Goal: Task Accomplishment & Management: Complete application form

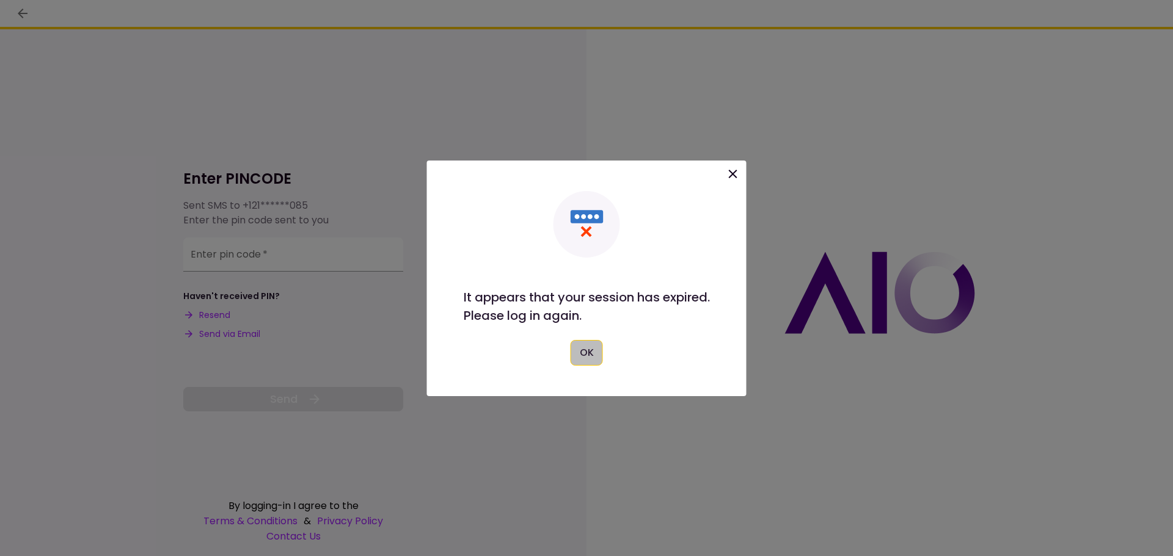
drag, startPoint x: 578, startPoint y: 360, endPoint x: 582, endPoint y: 356, distance: 6.5
click at [579, 359] on button "OK" at bounding box center [587, 353] width 32 height 26
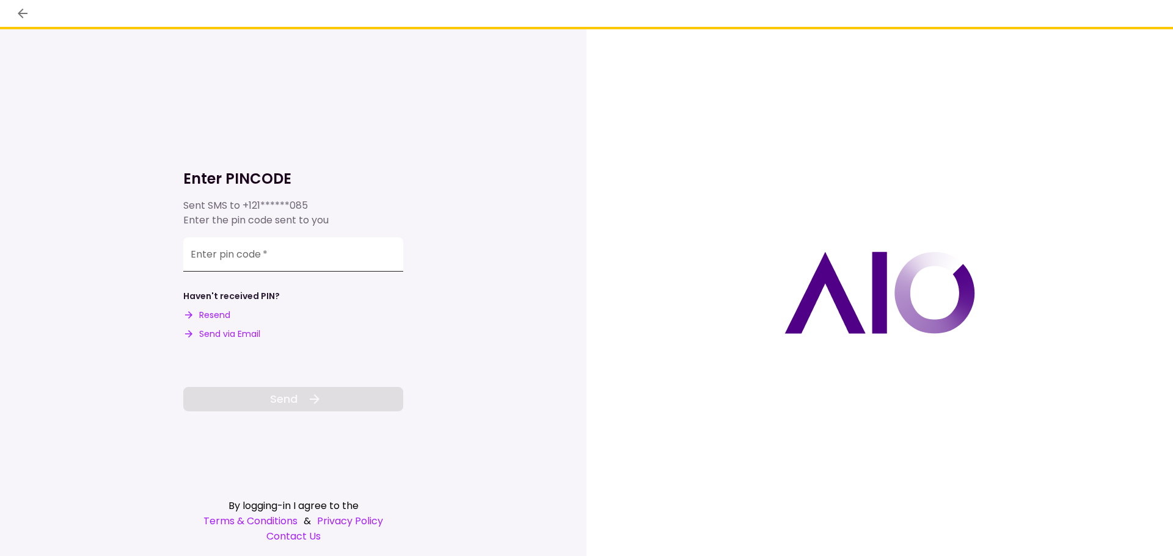
click at [282, 257] on input "Enter pin code   *" at bounding box center [293, 255] width 220 height 34
click at [214, 317] on button "Resend" at bounding box center [206, 315] width 47 height 13
click at [230, 262] on input "Enter pin code   *" at bounding box center [293, 253] width 220 height 34
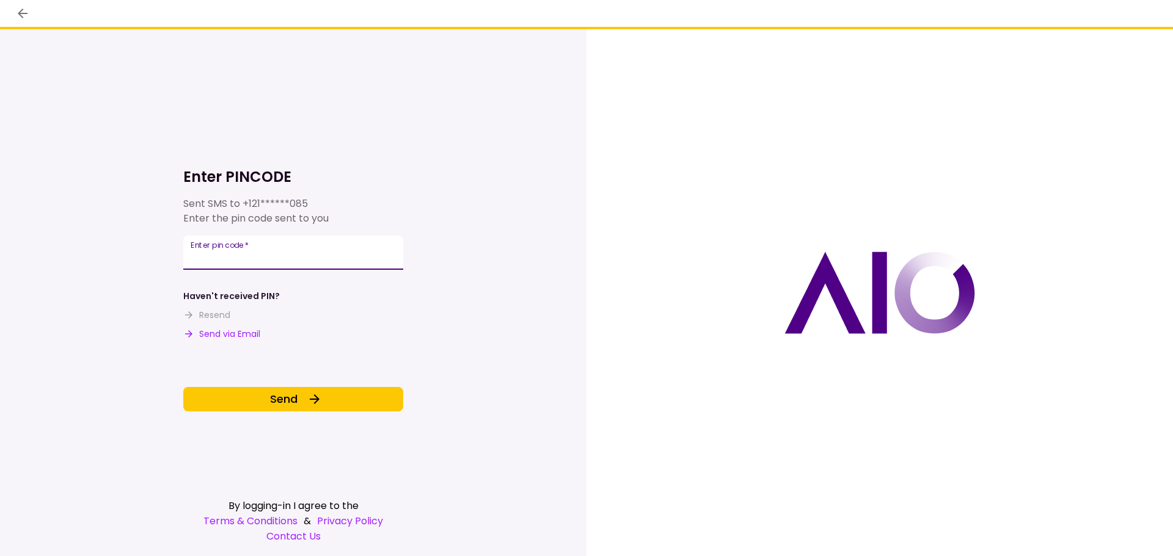
type input "******"
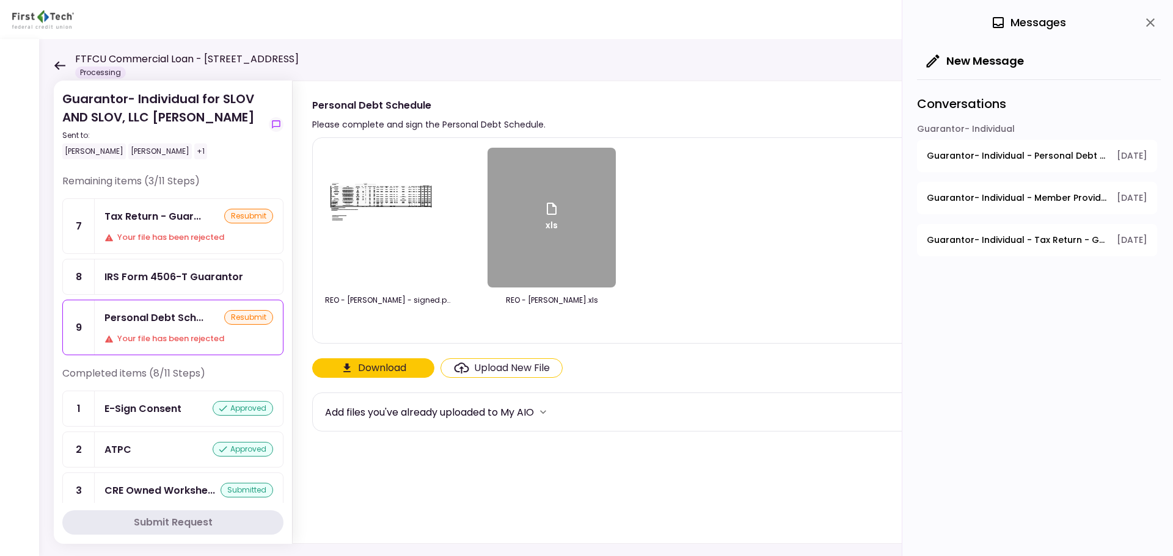
click at [60, 69] on icon at bounding box center [60, 65] width 12 height 9
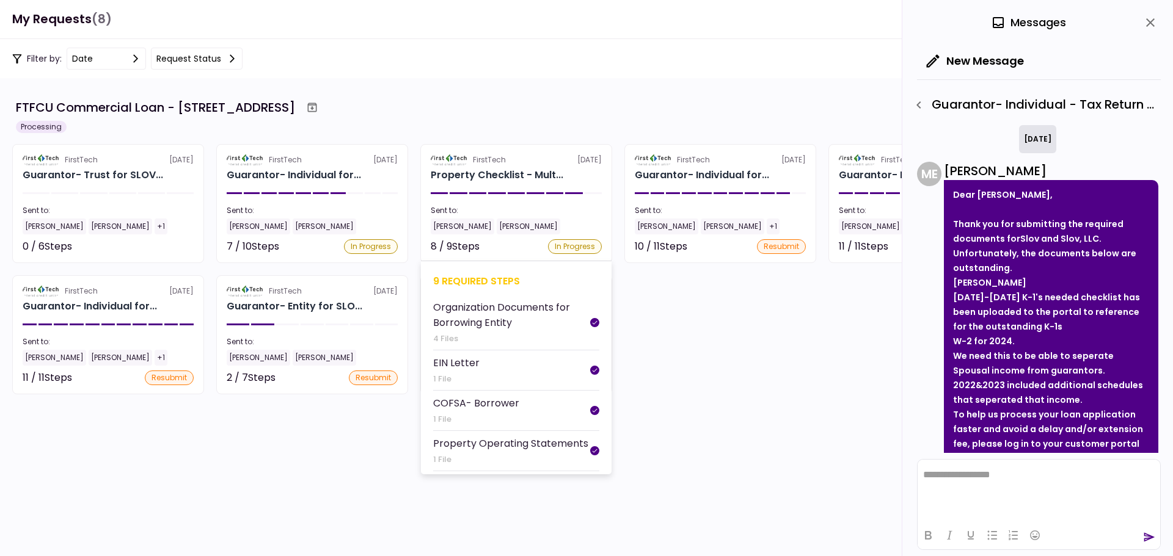
scroll to position [200, 0]
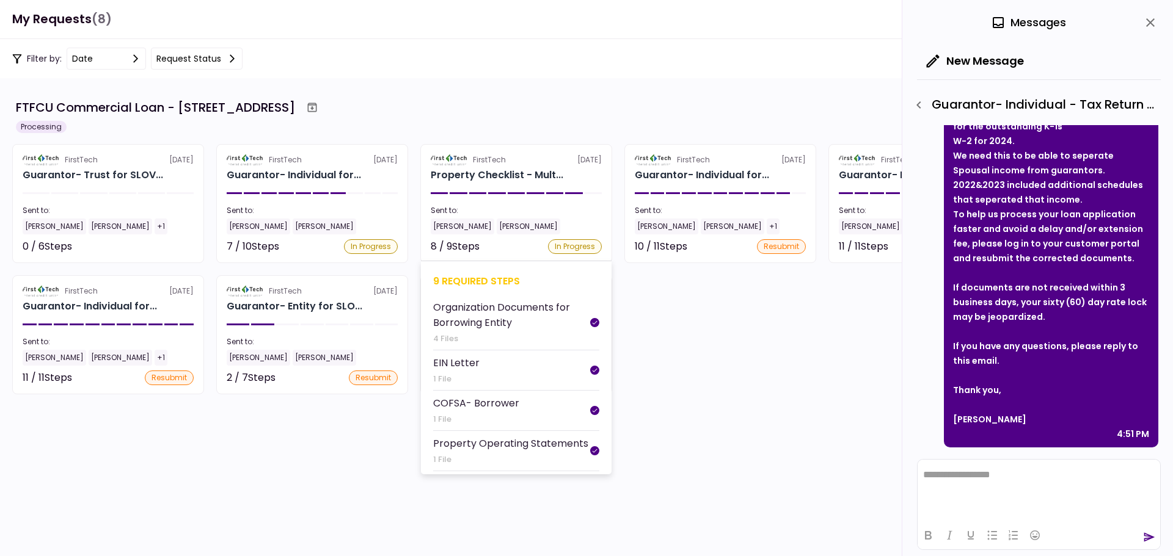
click at [493, 283] on div "9 required steps" at bounding box center [516, 281] width 166 height 15
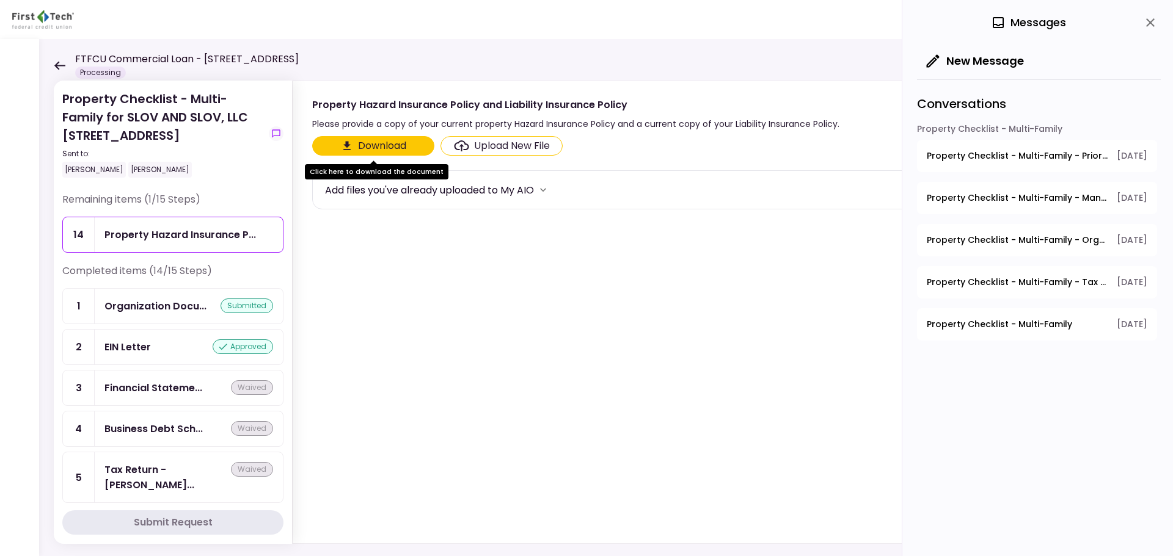
scroll to position [122, 0]
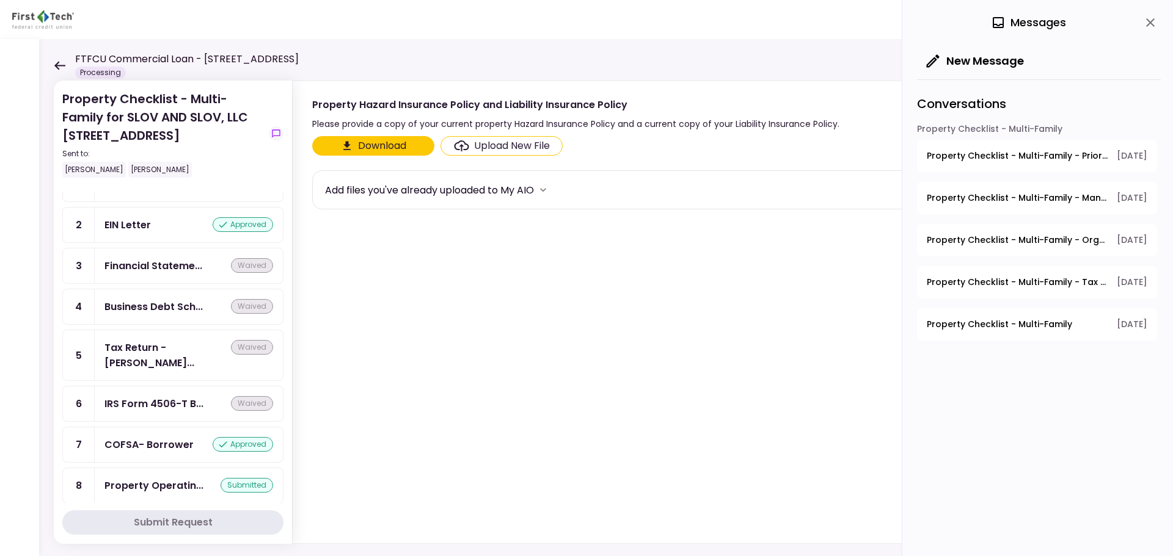
click at [58, 61] on icon at bounding box center [60, 65] width 12 height 9
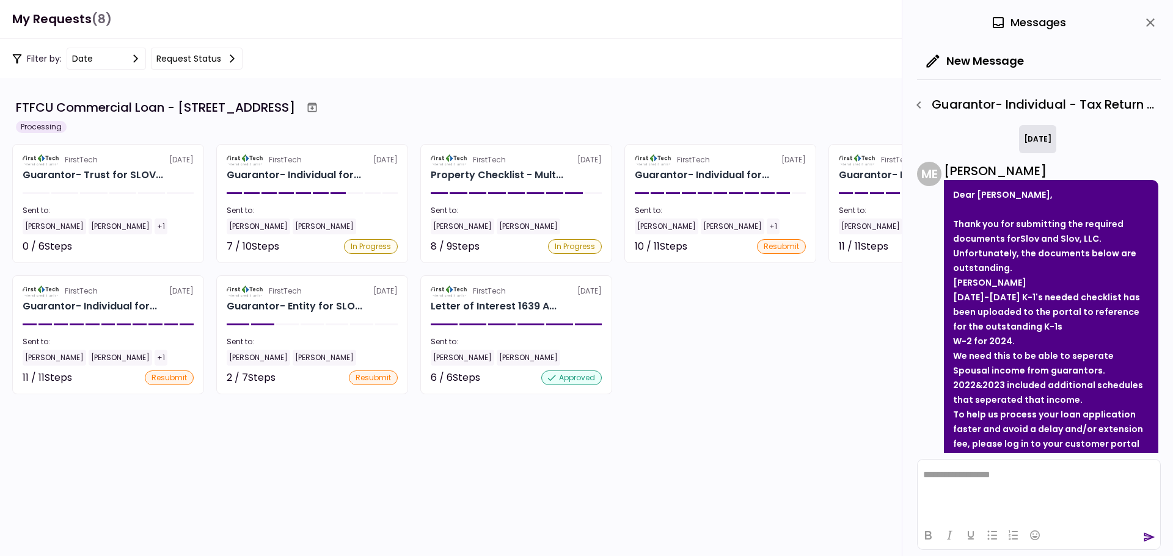
scroll to position [200, 0]
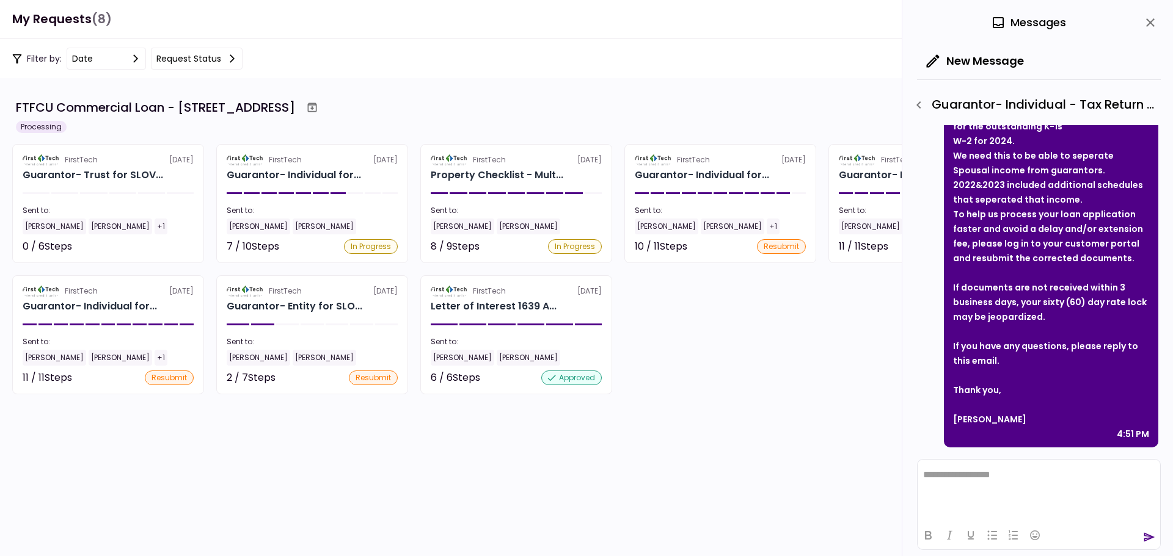
click at [1148, 27] on icon "close" at bounding box center [1150, 22] width 15 height 15
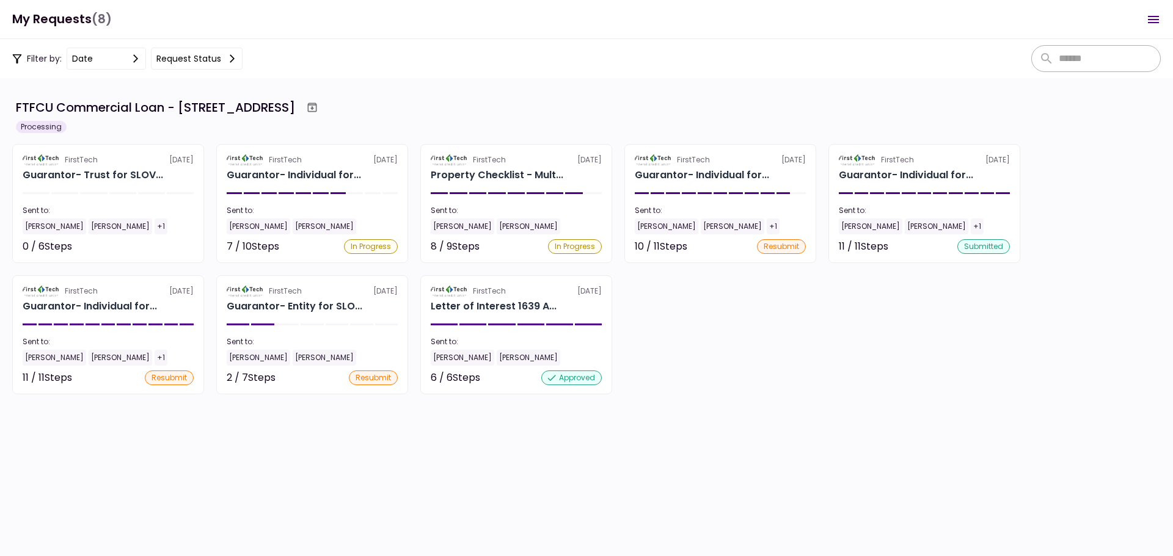
click at [275, 409] on div "7 required steps" at bounding box center [312, 411] width 166 height 15
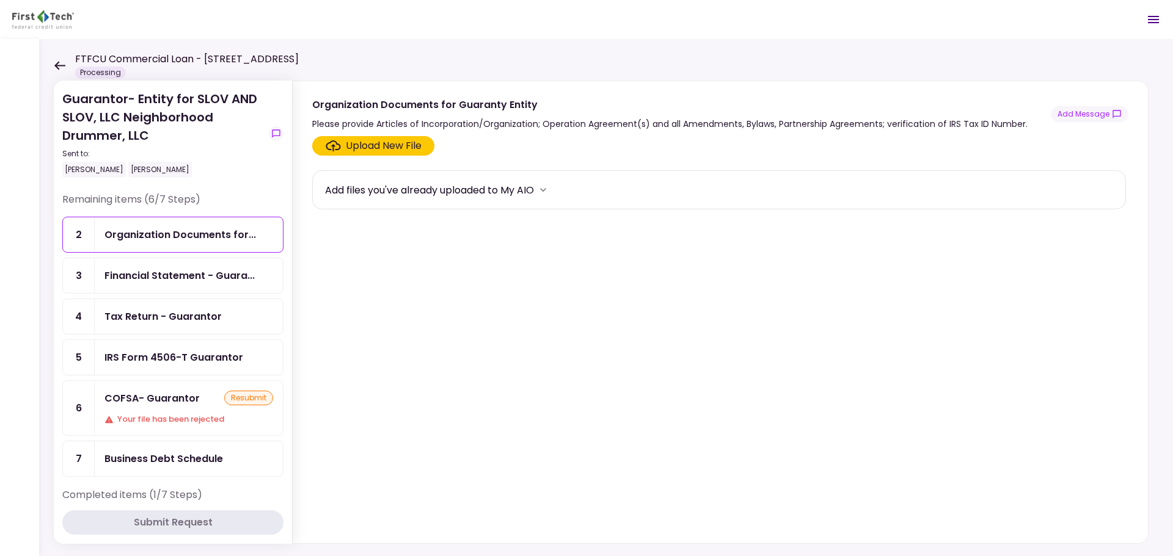
click at [57, 64] on icon at bounding box center [59, 65] width 11 height 9
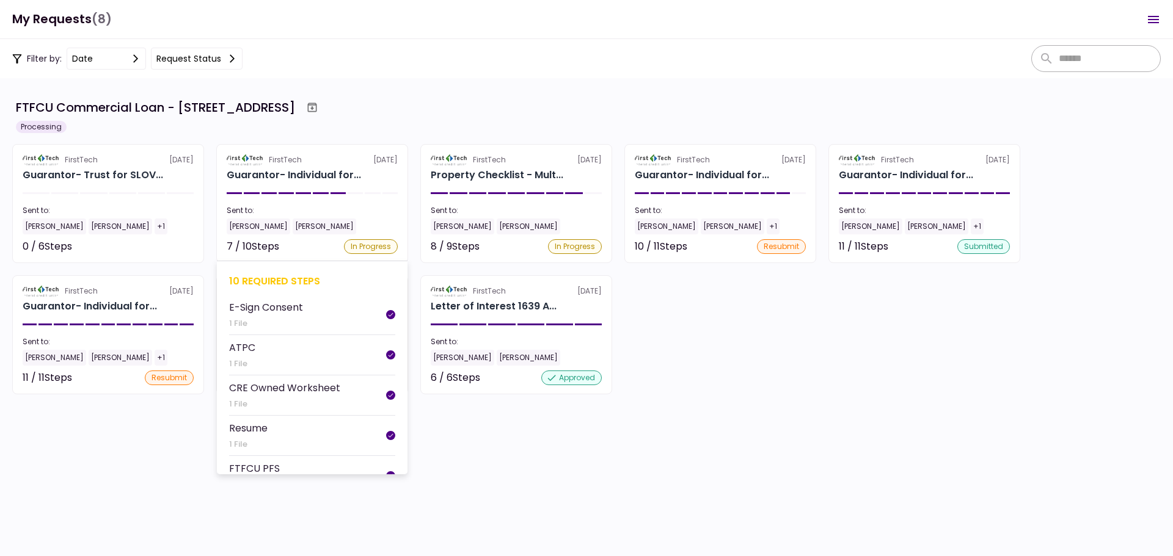
click at [264, 277] on div "10 required steps" at bounding box center [312, 281] width 166 height 15
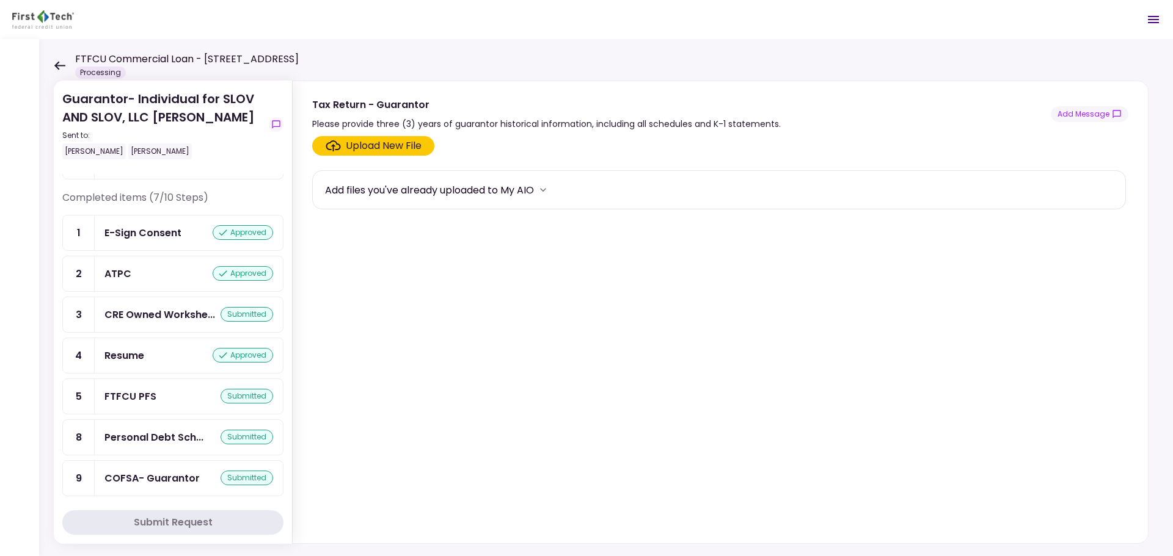
scroll to position [141, 0]
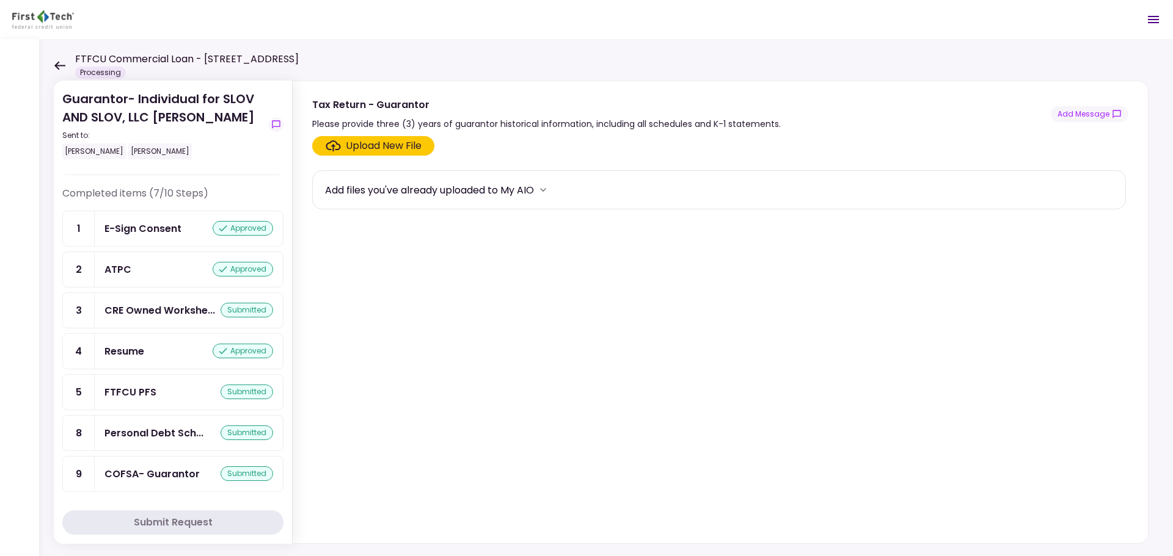
click at [145, 421] on div "Personal Debt Sch... submitted" at bounding box center [189, 433] width 188 height 35
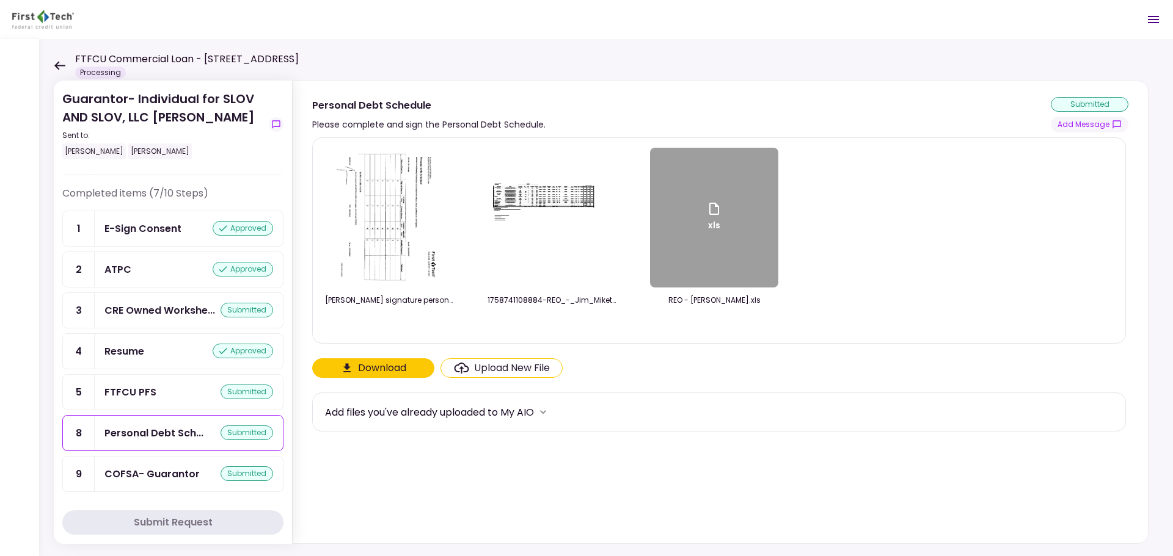
click at [58, 69] on icon at bounding box center [59, 65] width 11 height 9
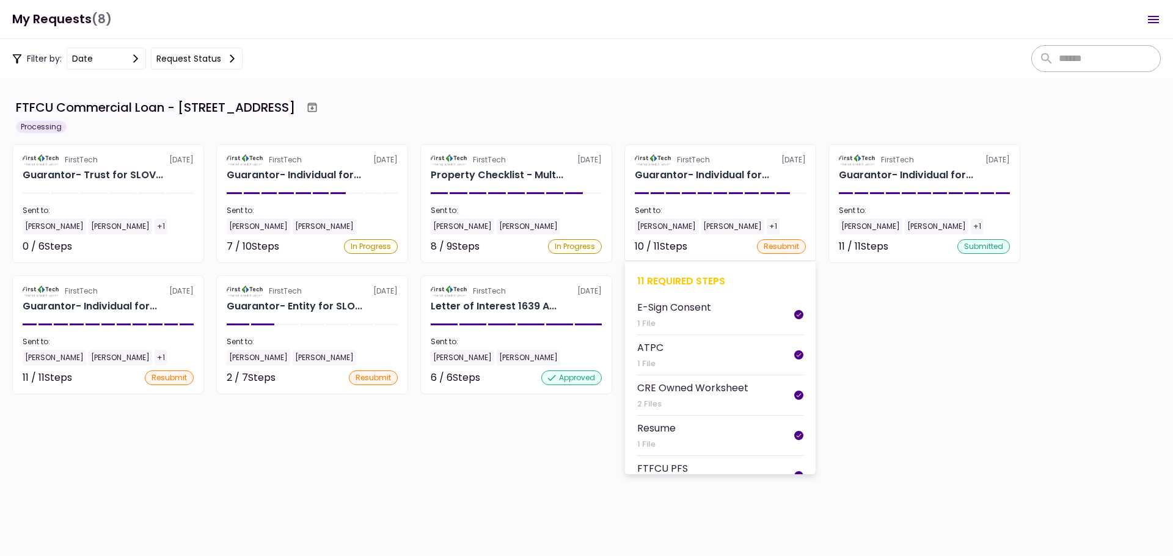
click at [666, 273] on div "11 required steps E-Sign Consent 1 File ATPC 1 File CRE Owned Worksheet 2 Files…" at bounding box center [720, 368] width 191 height 214
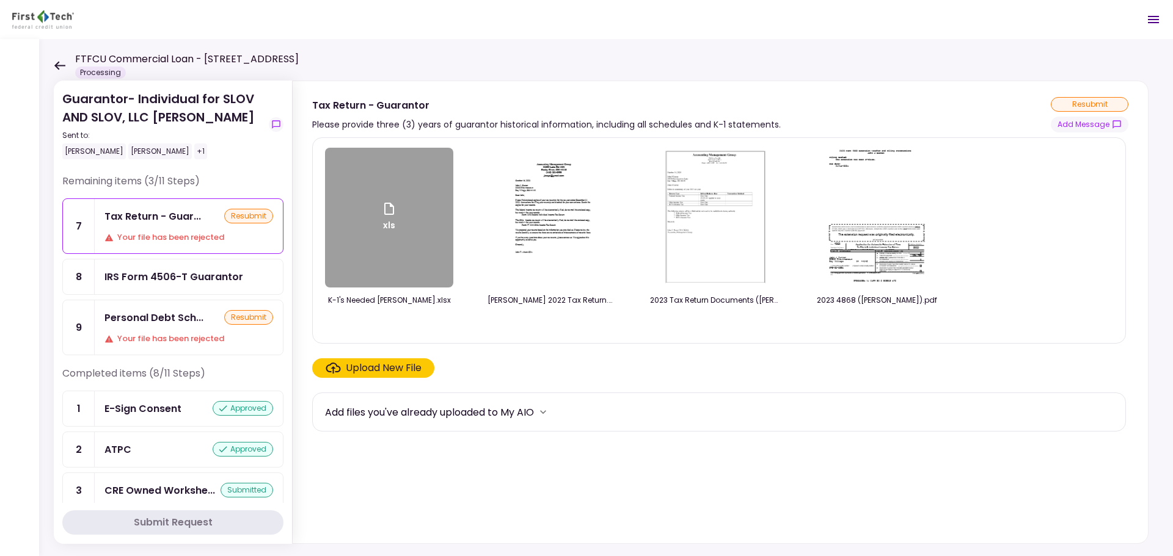
click at [202, 336] on div "Your file has been rejected" at bounding box center [188, 339] width 169 height 12
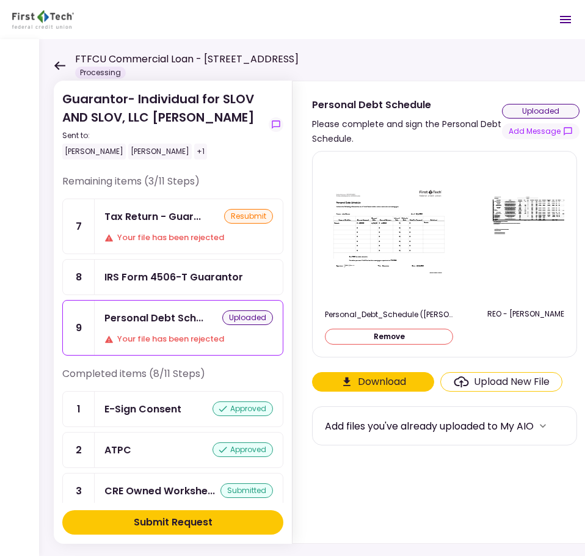
click at [224, 526] on button "Submit Request" at bounding box center [172, 522] width 221 height 24
